Goal: Ask a question

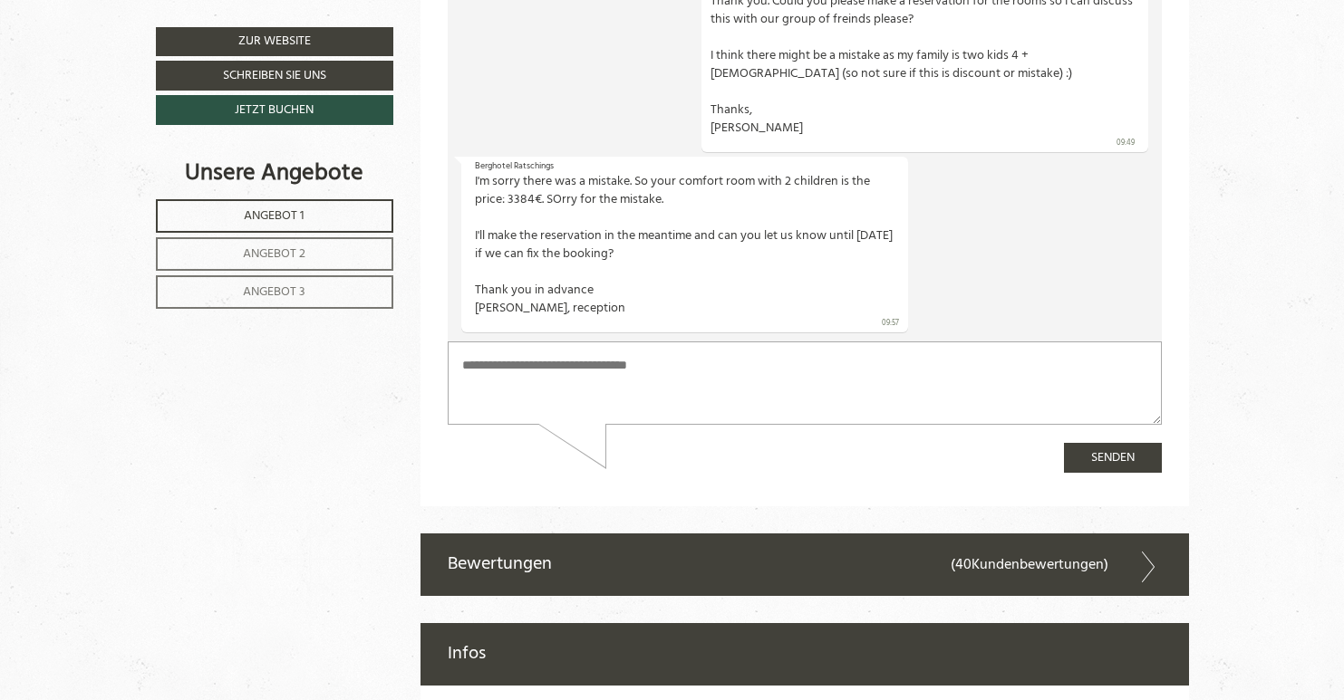
scroll to position [7002, 0]
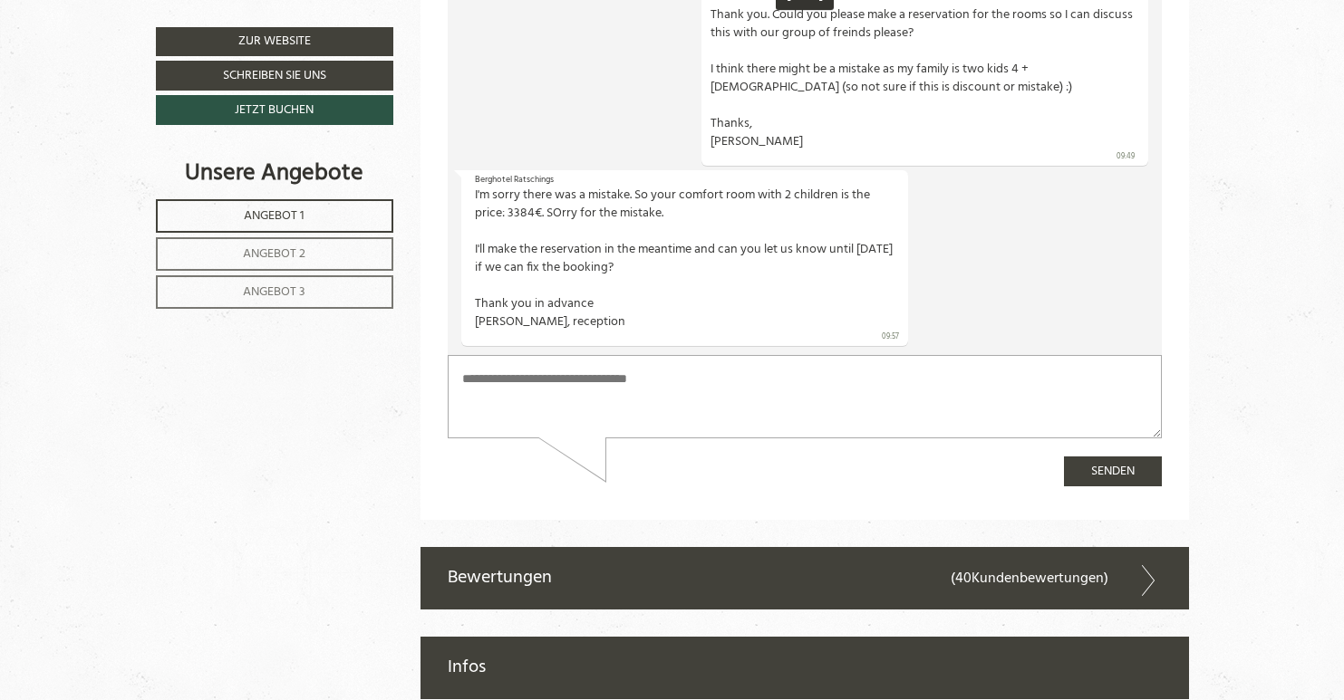
click at [615, 391] on textarea at bounding box center [805, 397] width 714 height 83
type textarea "**********"
click at [1129, 471] on button "Senden" at bounding box center [1113, 473] width 98 height 30
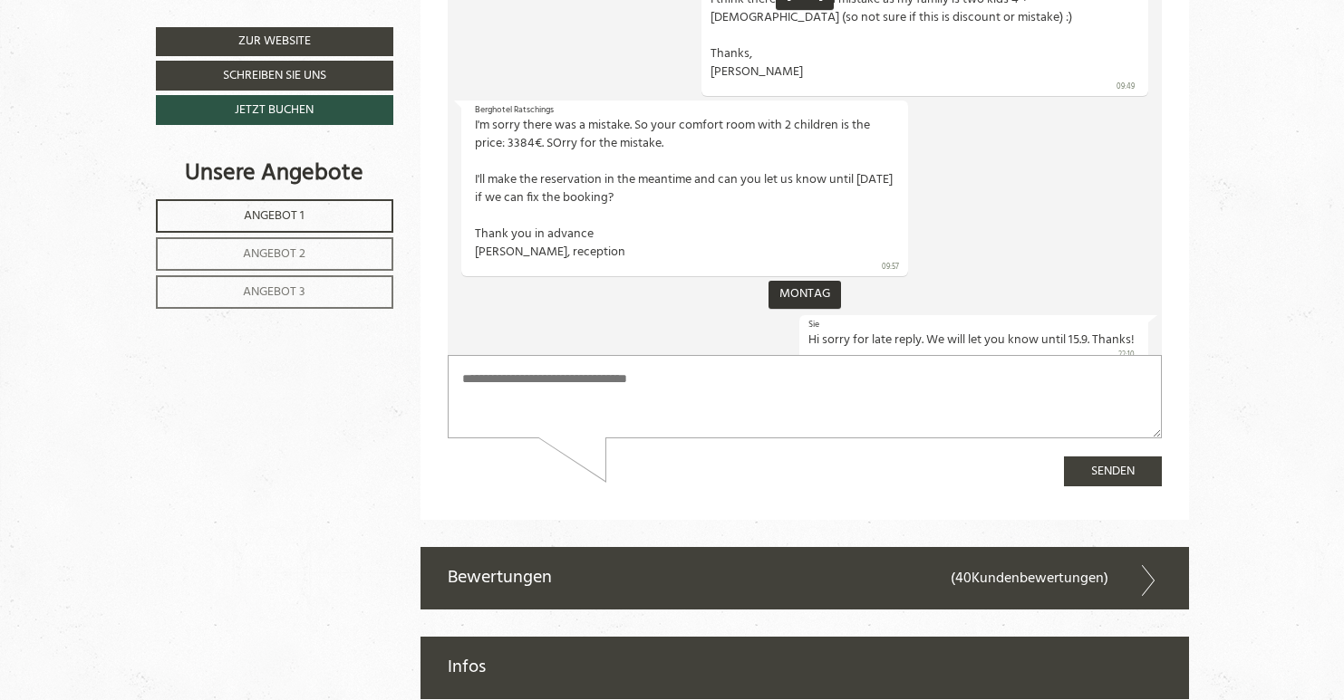
scroll to position [552, 0]
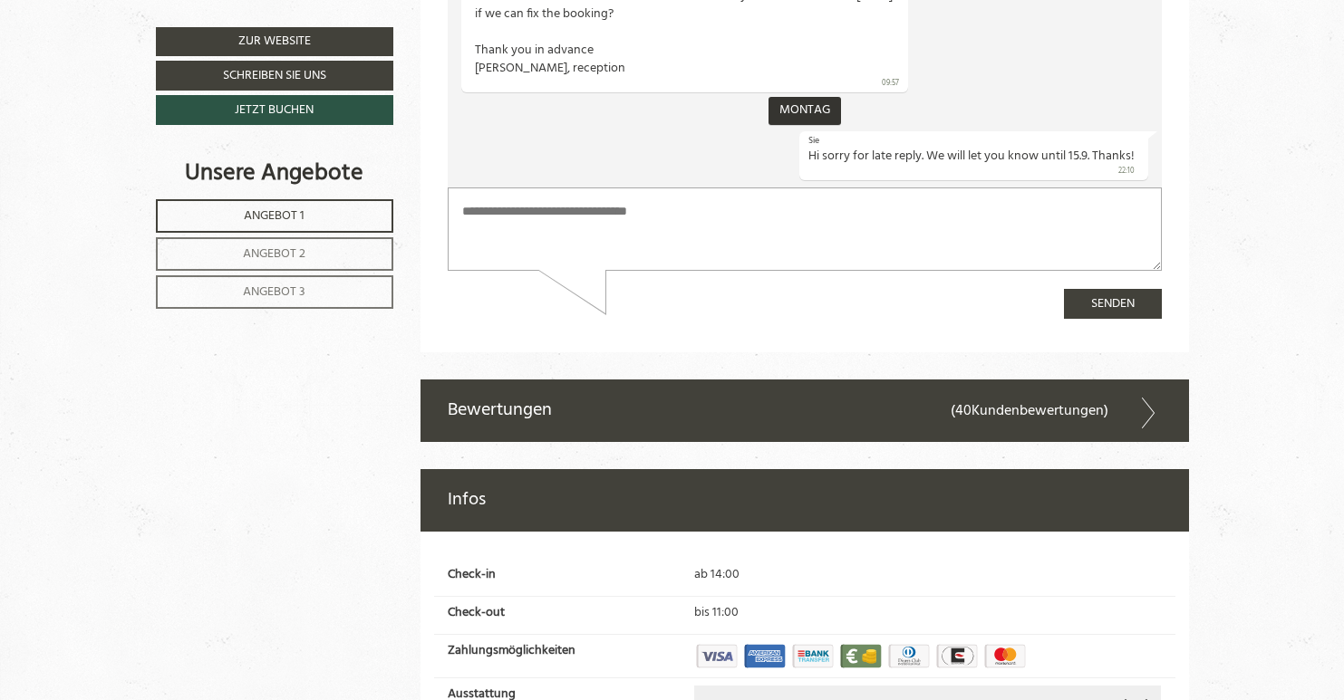
scroll to position [7159, 0]
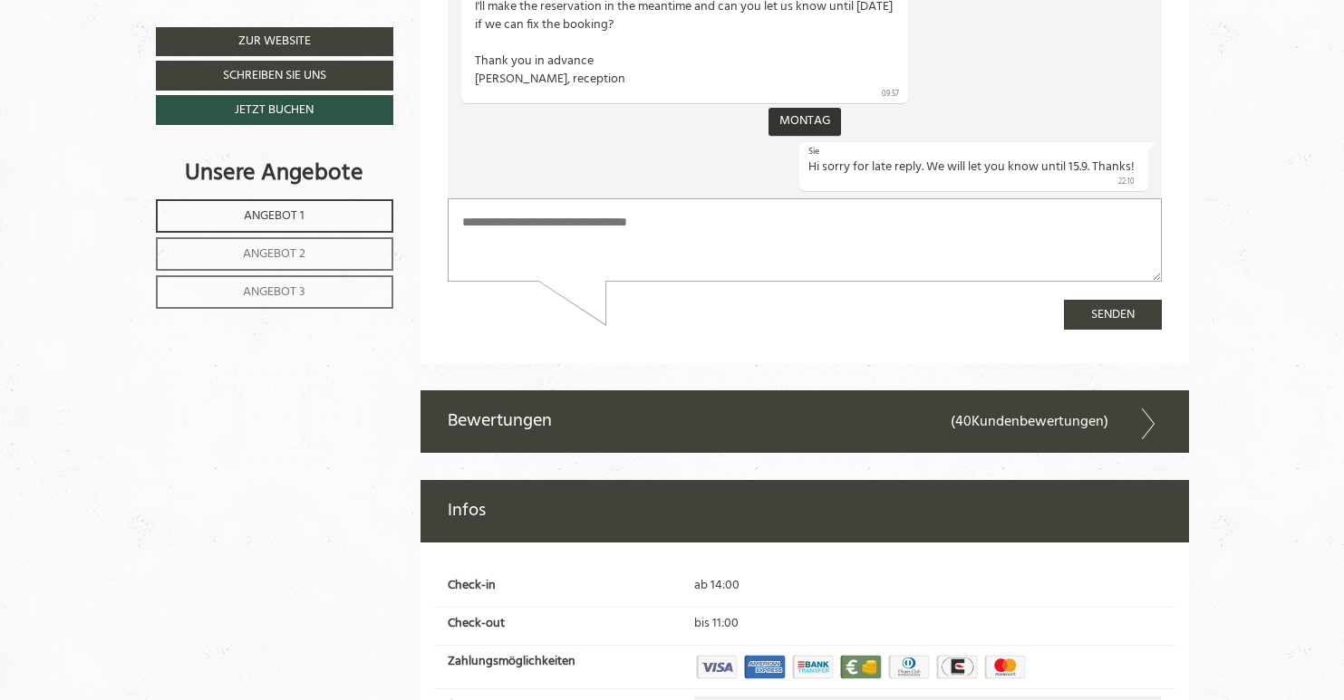
click at [672, 480] on div "Infos" at bounding box center [804, 511] width 768 height 63
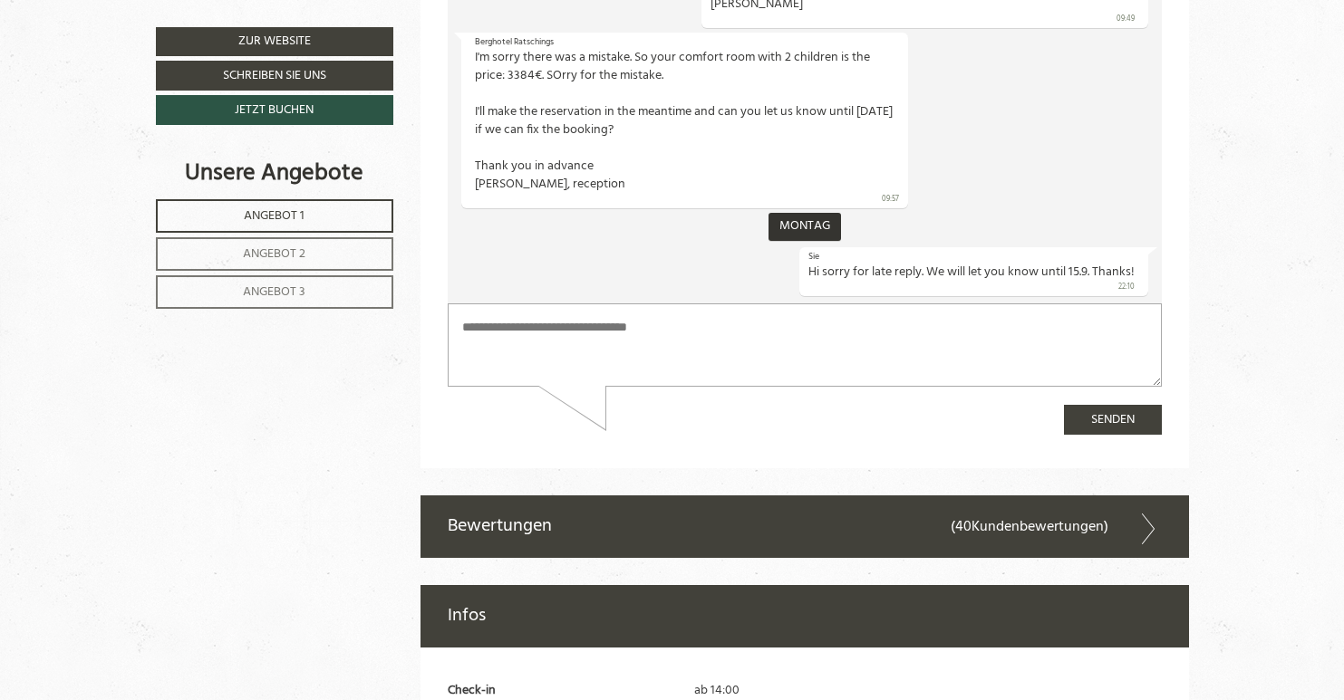
scroll to position [7040, 0]
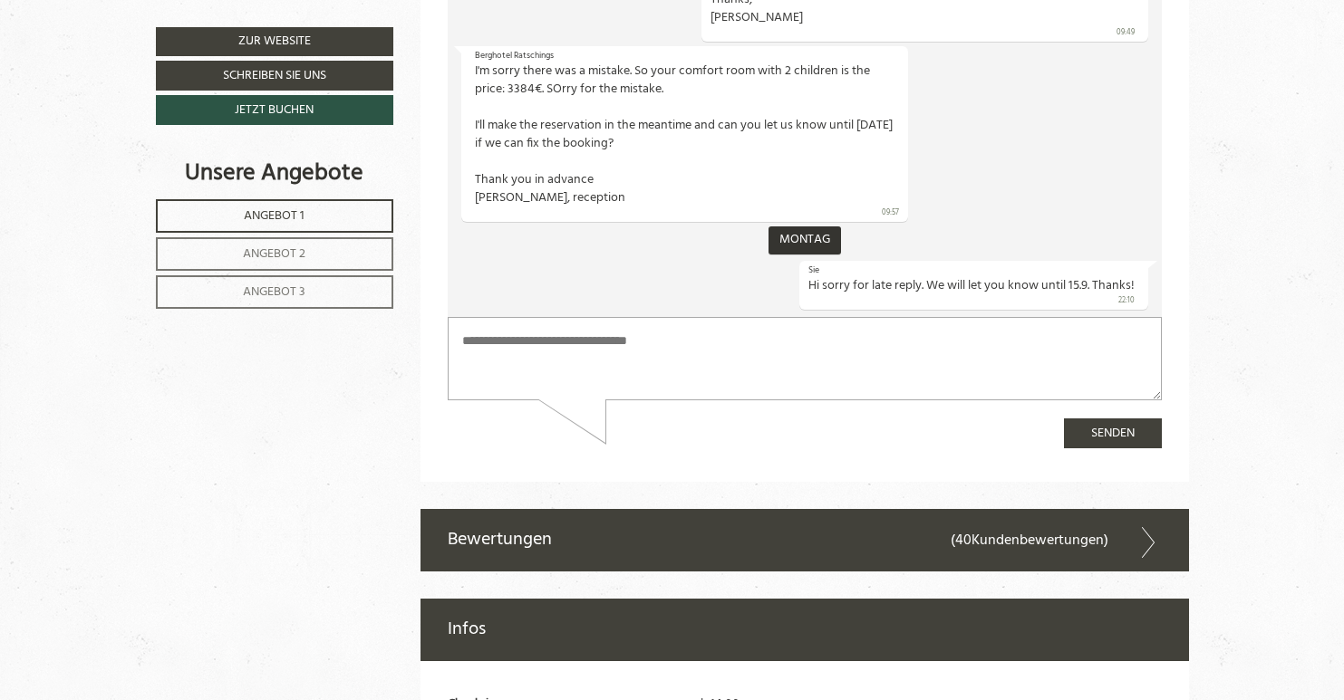
click at [671, 509] on div "Bewertungen (40 Kundenbewertungen )" at bounding box center [804, 540] width 768 height 63
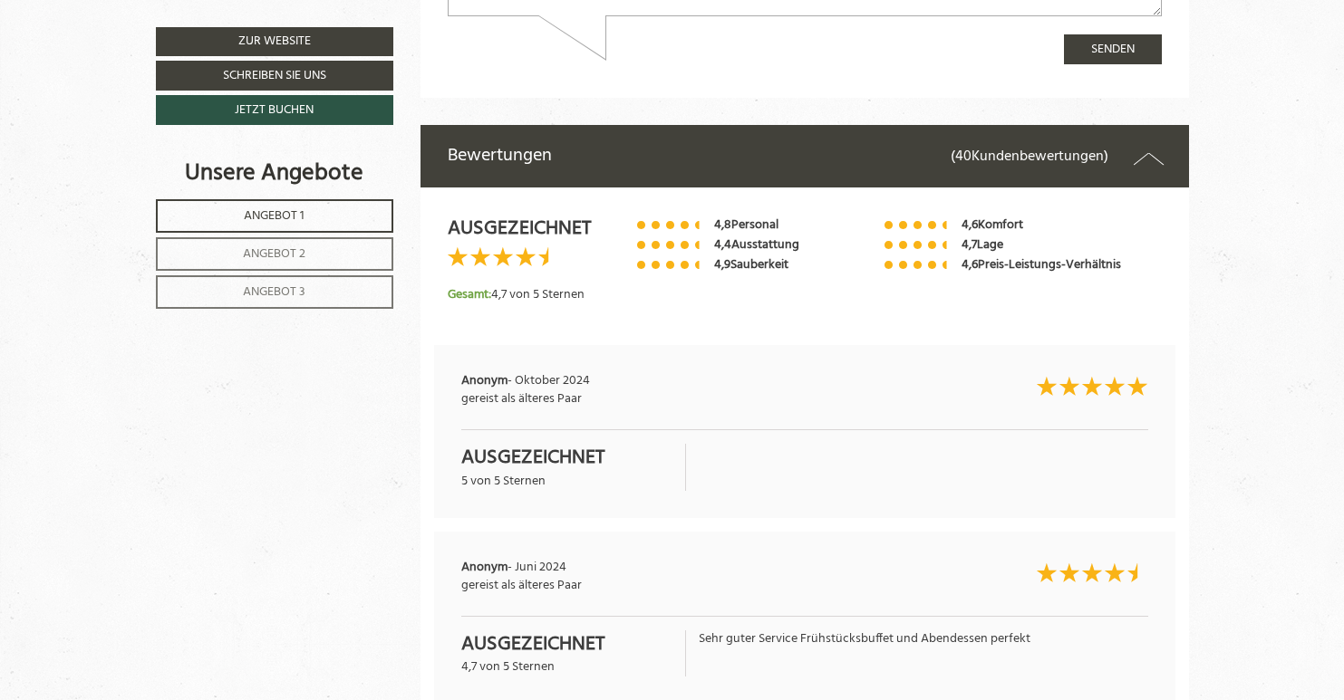
scroll to position [7423, 0]
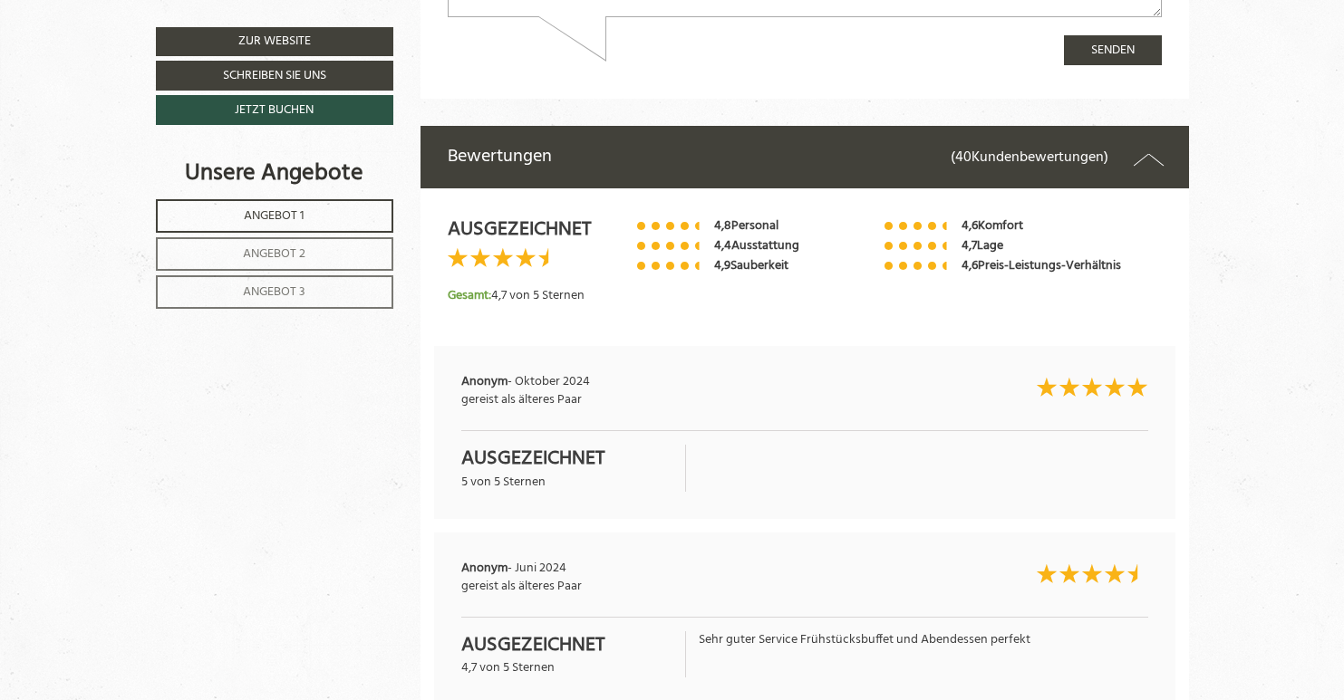
click at [1146, 147] on icon at bounding box center [1148, 160] width 31 height 26
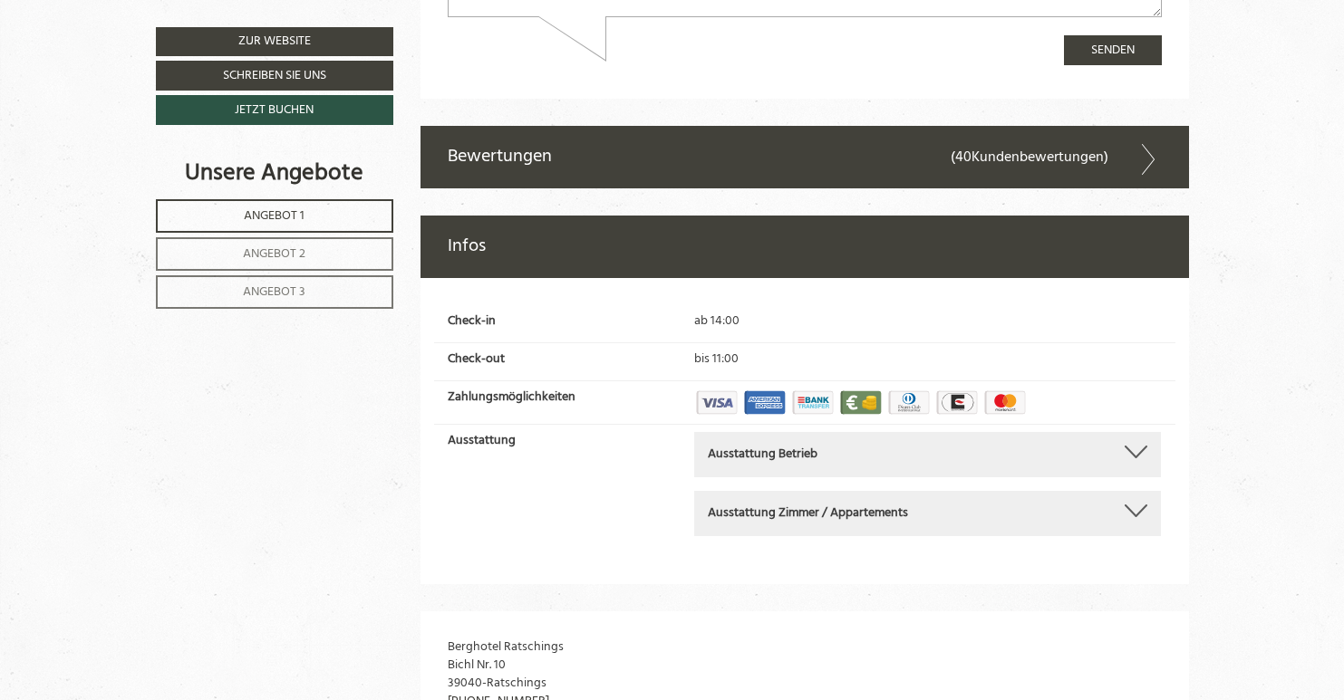
click at [276, 280] on link "Angebot 3" at bounding box center [274, 292] width 237 height 34
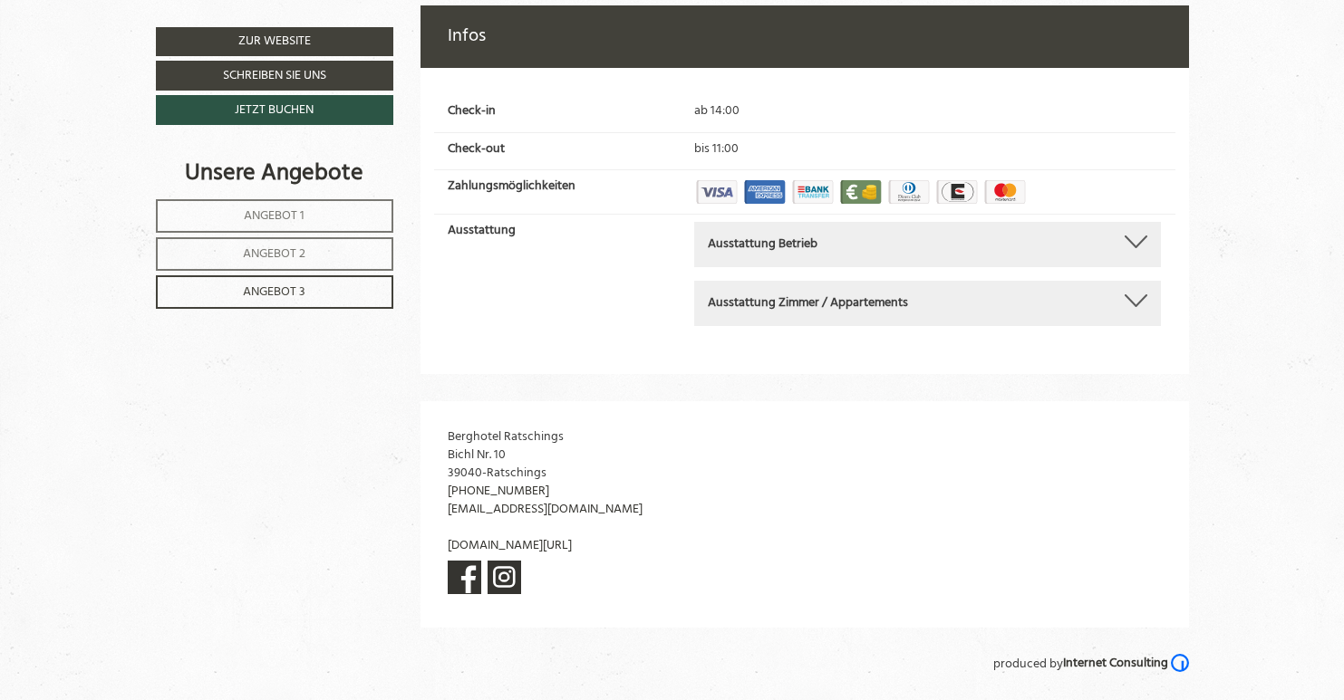
scroll to position [946, 0]
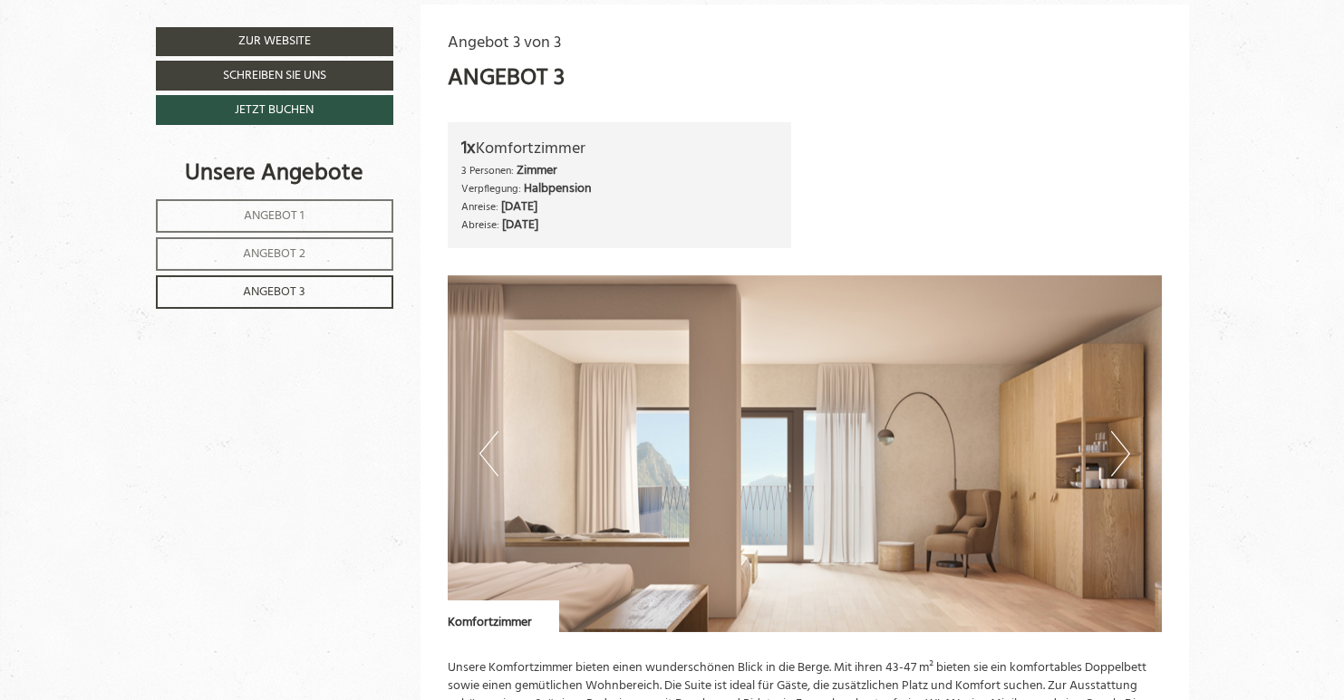
click at [276, 220] on span "Angebot 1" at bounding box center [274, 216] width 61 height 21
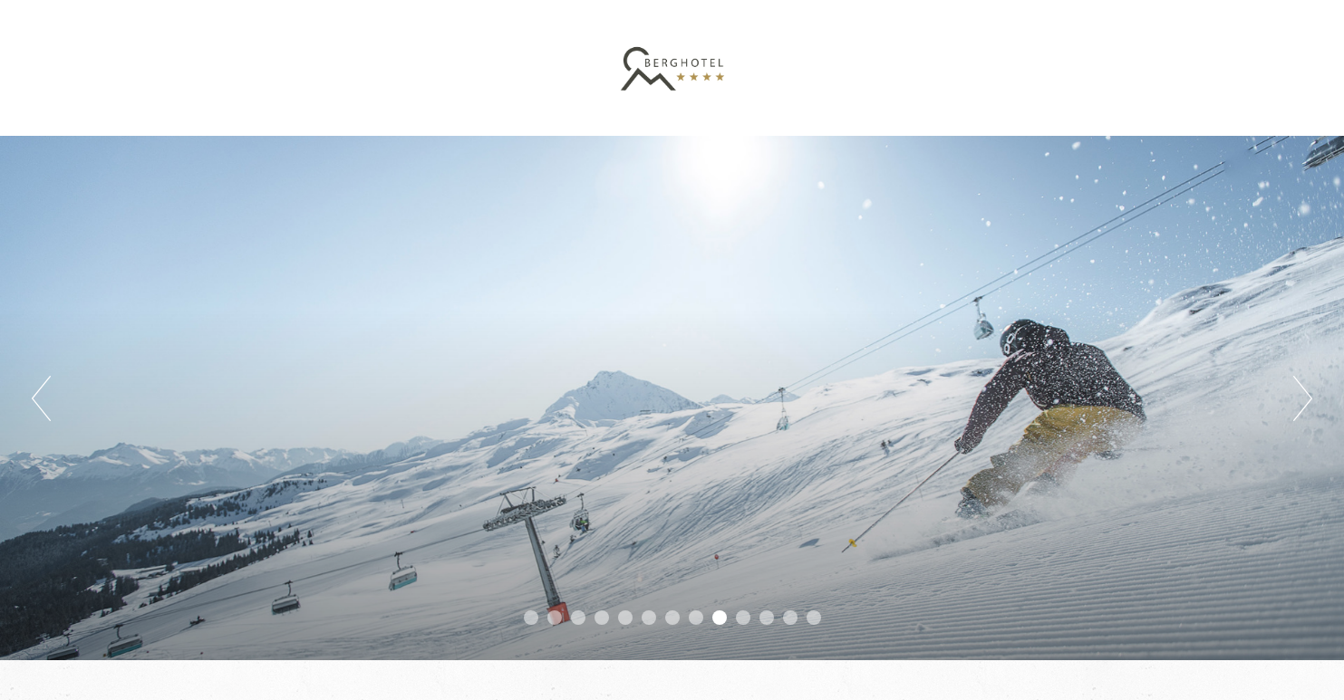
scroll to position [0, 0]
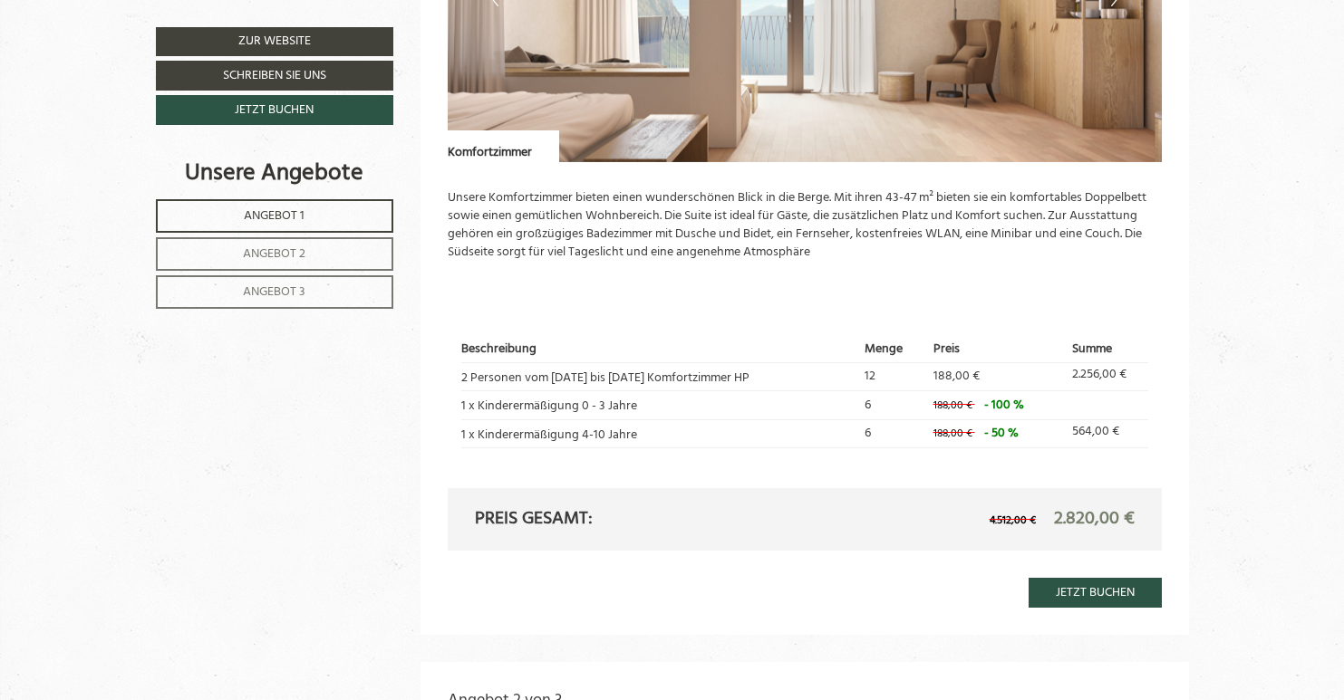
scroll to position [552, 0]
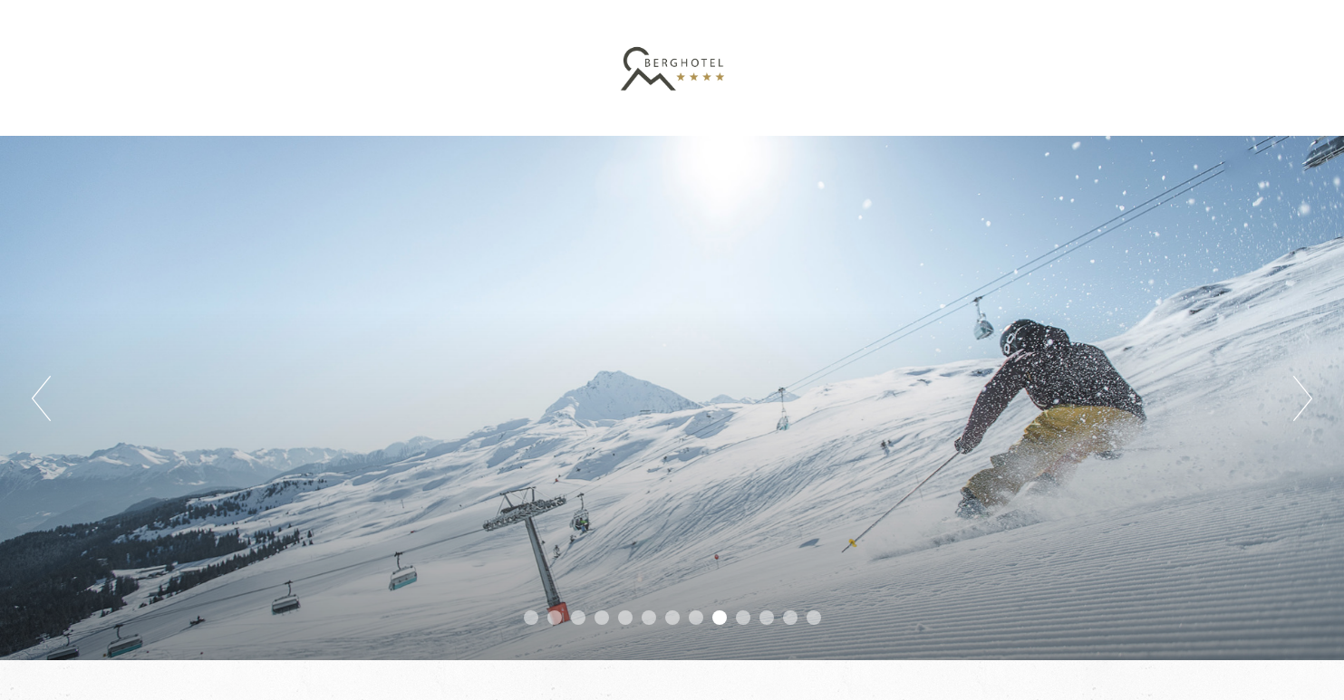
click at [682, 72] on div at bounding box center [672, 68] width 1015 height 118
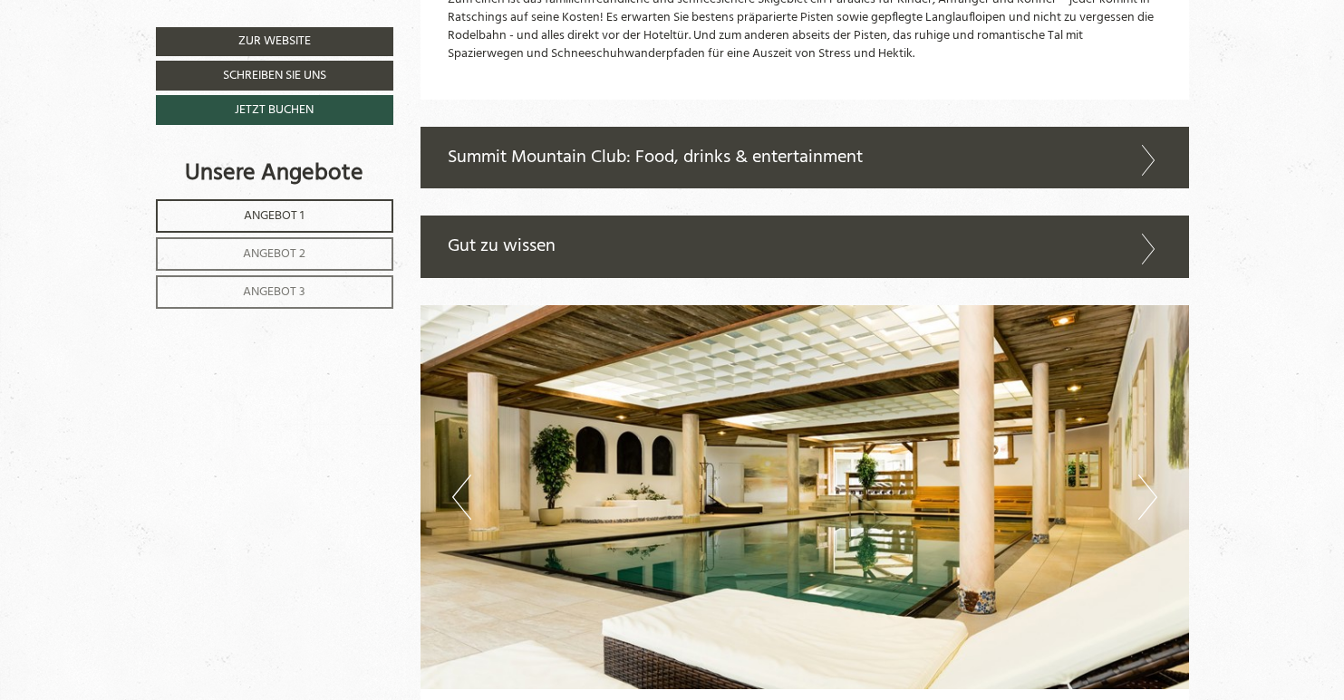
scroll to position [5177, 0]
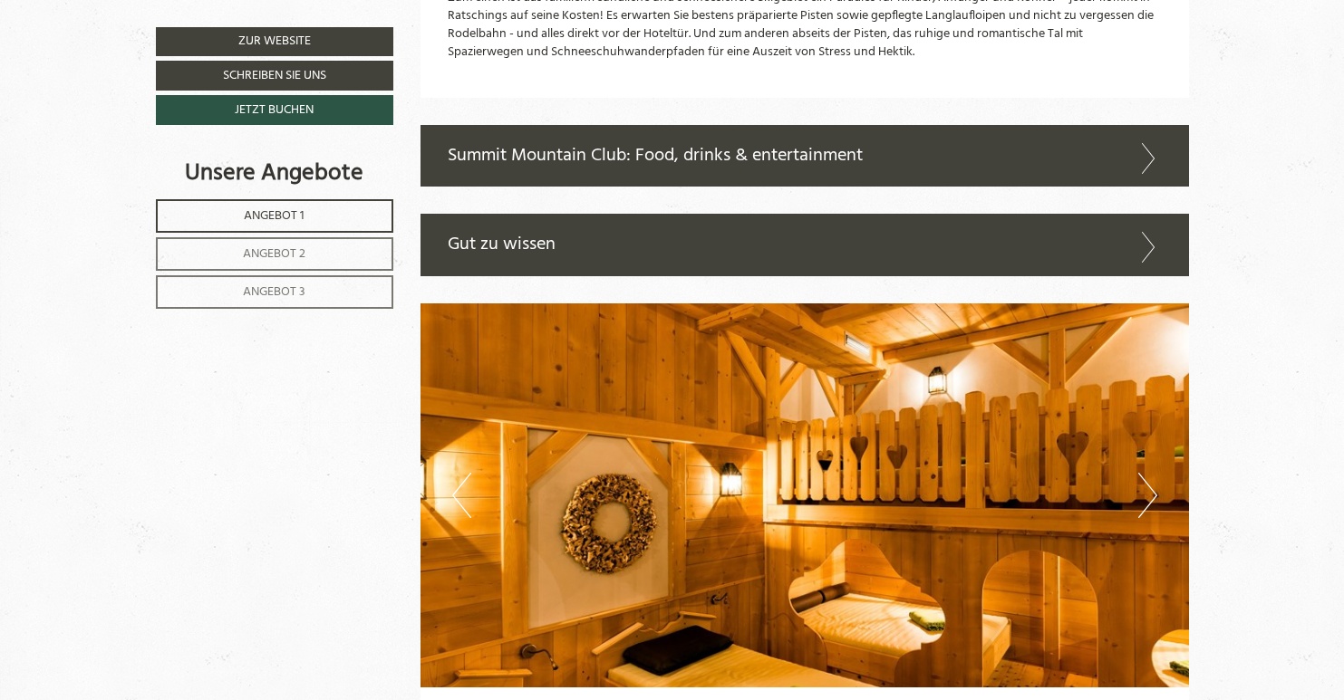
click at [1048, 2] on p "Zum einen ist das familienfreundliche und schneesichere Skigebiet ein Paradies …" at bounding box center [805, 25] width 714 height 72
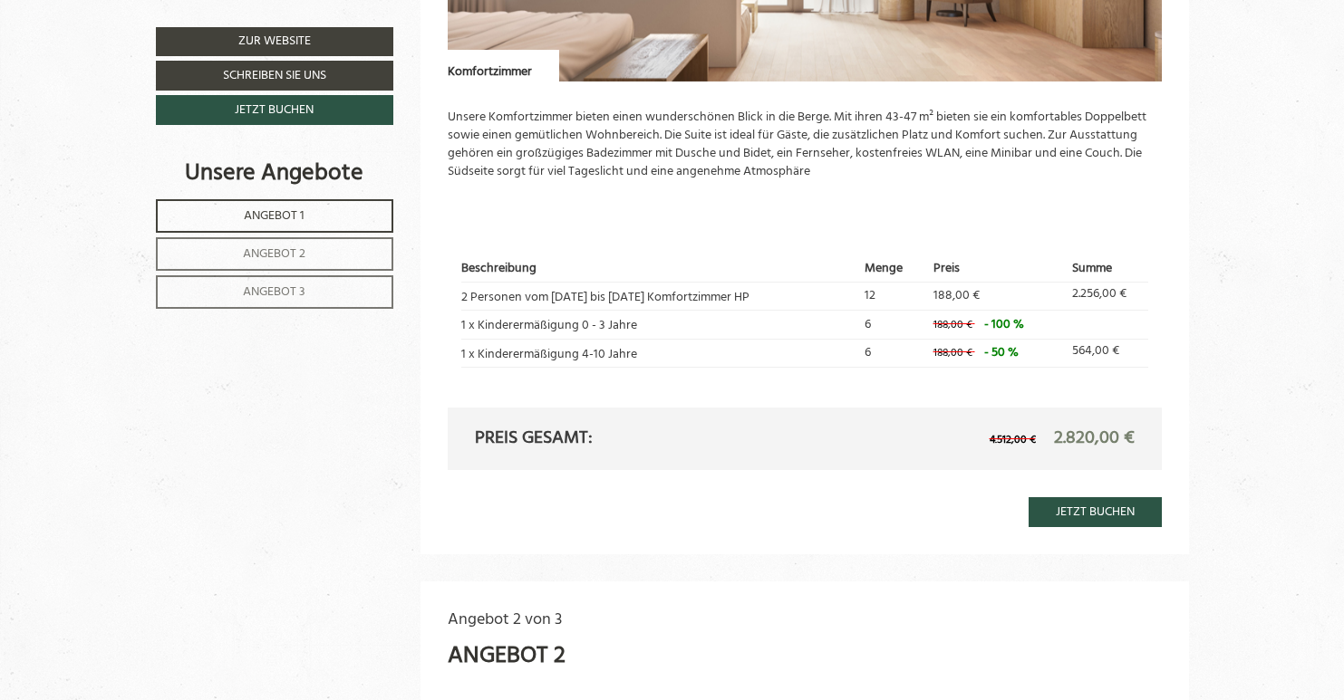
scroll to position [1403, 0]
